Goal: Information Seeking & Learning: Learn about a topic

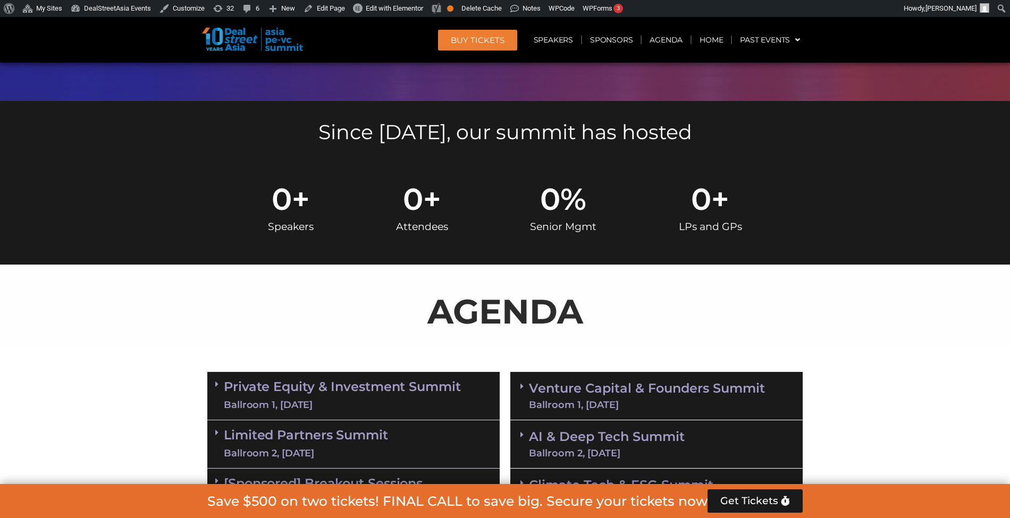
scroll to position [496, 0]
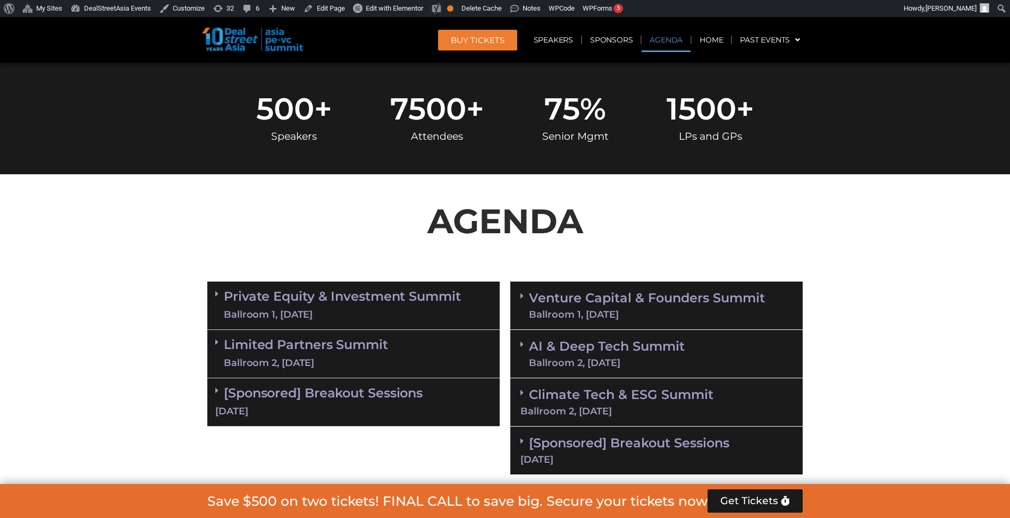
click at [384, 313] on div "Ballroom 1, [DATE]" at bounding box center [342, 314] width 237 height 13
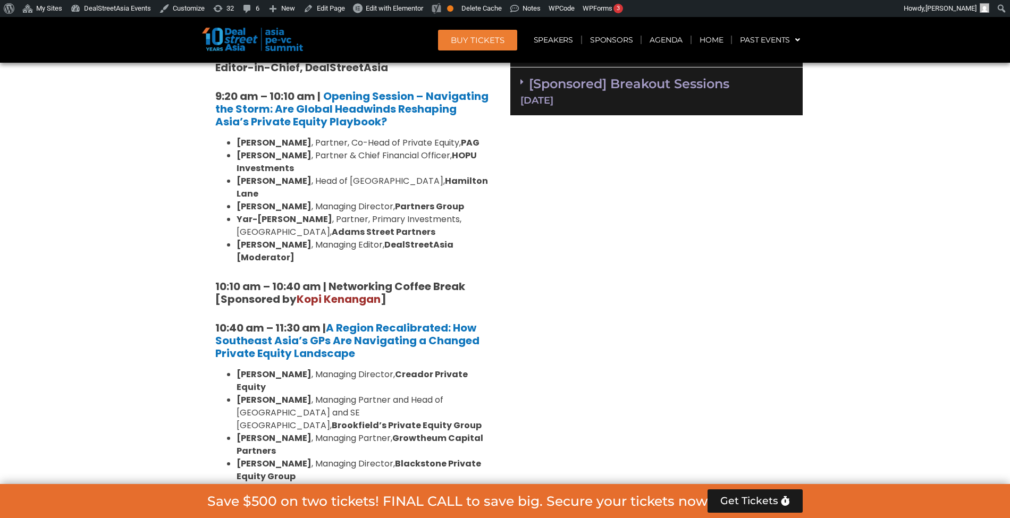
scroll to position [855, 0]
drag, startPoint x: 342, startPoint y: 218, endPoint x: 228, endPoint y: 207, distance: 114.8
click at [237, 214] on li "[PERSON_NAME] , Partner, Primary Investments, [GEOGRAPHIC_DATA], [PERSON_NAME] …" at bounding box center [364, 227] width 255 height 26
copy li "[PERSON_NAME] , Partner, Primary Investments, [GEOGRAPHIC_DATA], [PERSON_NAME] …"
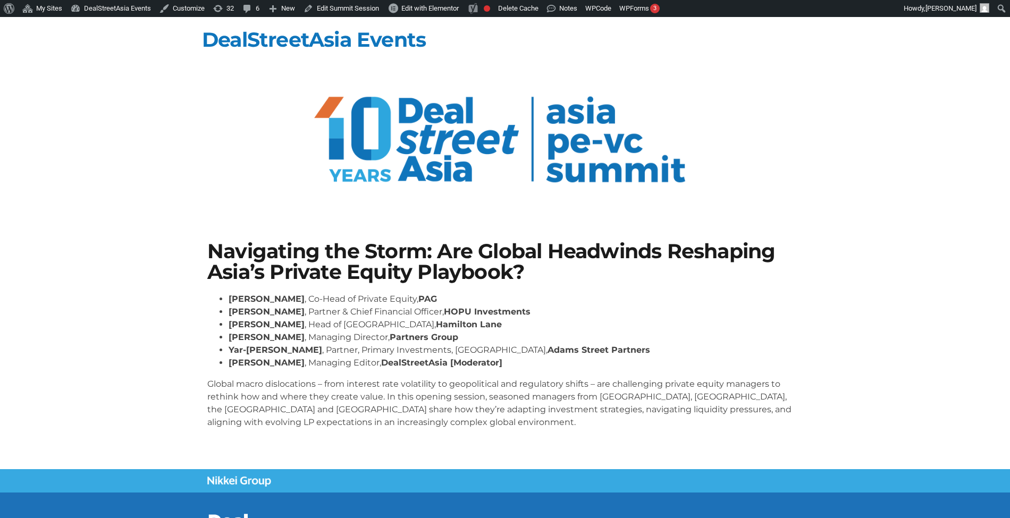
click at [21, 248] on section "Navigating the Storm: Are Global Headwinds Reshaping Asia’s Private Equity Play…" at bounding box center [505, 339] width 1010 height 260
